Goal: Transaction & Acquisition: Book appointment/travel/reservation

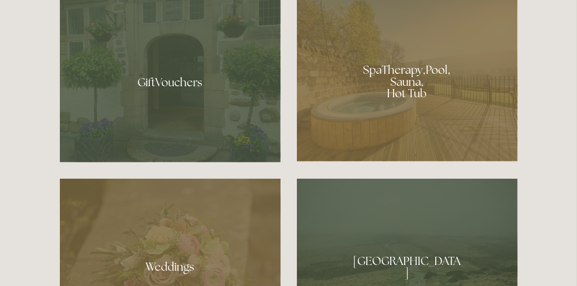
scroll to position [715, 0]
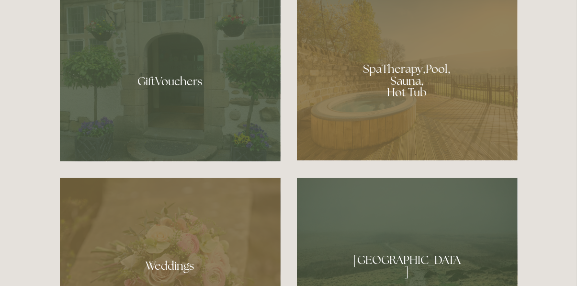
click at [463, 119] on div at bounding box center [407, 77] width 221 height 166
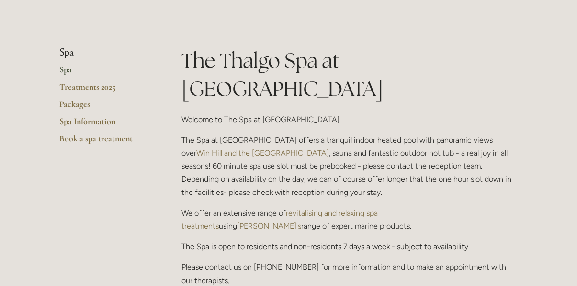
scroll to position [175, 0]
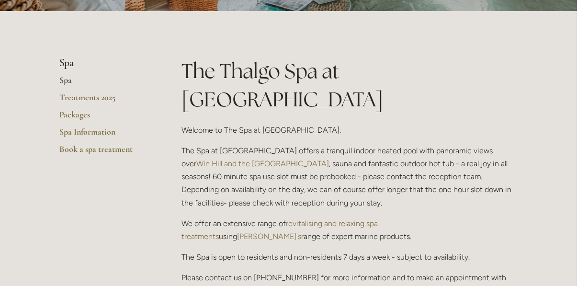
click at [75, 126] on link "Packages" at bounding box center [105, 117] width 91 height 17
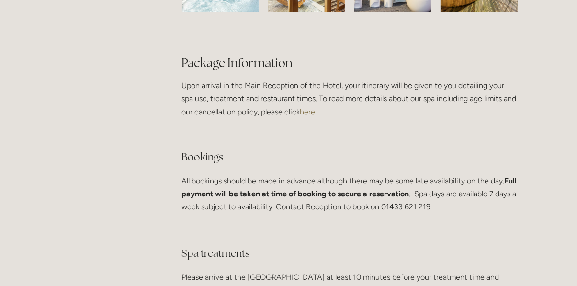
scroll to position [1698, 0]
